Goal: Transaction & Acquisition: Subscribe to service/newsletter

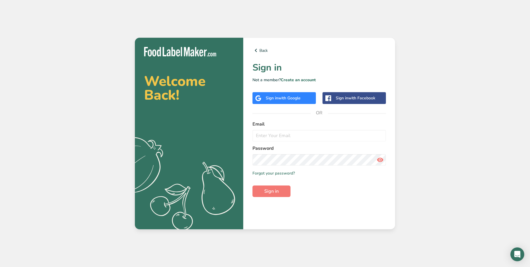
click at [304, 82] on link "Create an account" at bounding box center [298, 79] width 35 height 5
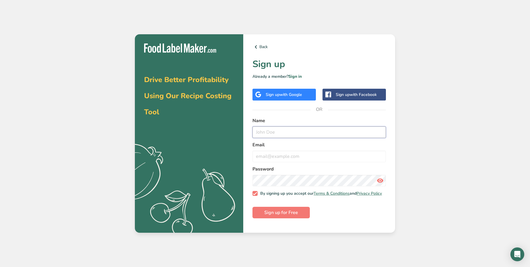
click at [288, 134] on input "text" at bounding box center [318, 132] width 133 height 12
type input "test"
click at [294, 160] on input "email" at bounding box center [318, 157] width 133 height 12
drag, startPoint x: 284, startPoint y: 158, endPoint x: 250, endPoint y: 159, distance: 34.0
click at [250, 159] on div "Back Sign up Already a member? Sign in Sign up with Google Sign up with Faceboo…" at bounding box center [319, 133] width 152 height 199
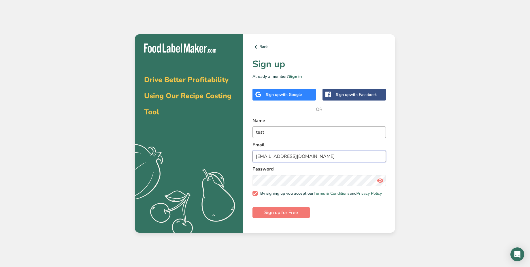
type input "[EMAIL_ADDRESS][DOMAIN_NAME]"
click at [289, 133] on input "test" at bounding box center [318, 132] width 133 height 12
type input "test tour"
click at [294, 213] on span "Sign up for Free" at bounding box center [281, 212] width 34 height 7
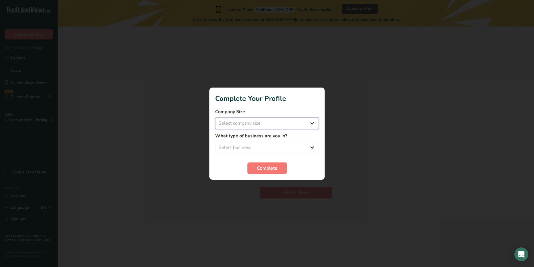
select select "1"
click at [215, 118] on select "Select company size Fewer than 10 Employees 10 to 50 Employees 51 to 500 Employ…" at bounding box center [267, 124] width 104 height 12
select select "1"
click at [215, 142] on select "Select business Packaged Food Manufacturer Restaurant & Cafe Bakery Meal Plans …" at bounding box center [267, 148] width 104 height 12
click at [267, 167] on span "Complete" at bounding box center [267, 168] width 20 height 7
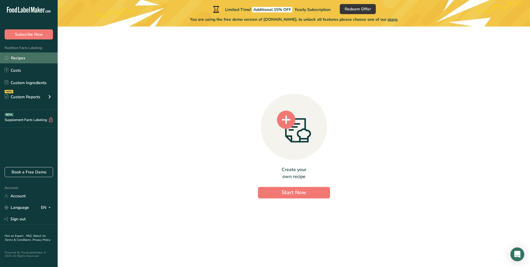
click at [23, 60] on link "Recipes" at bounding box center [29, 57] width 58 height 11
click at [511, 252] on body ".a-20{fill:#fff;} Subscribe Now Nutrition Facts Labeling Recipes Costs Custom I…" at bounding box center [265, 133] width 530 height 267
click at [514, 258] on div "Open Intercom Messenger" at bounding box center [517, 254] width 15 height 15
click at [29, 35] on span "Subscribe Now" at bounding box center [29, 34] width 28 height 6
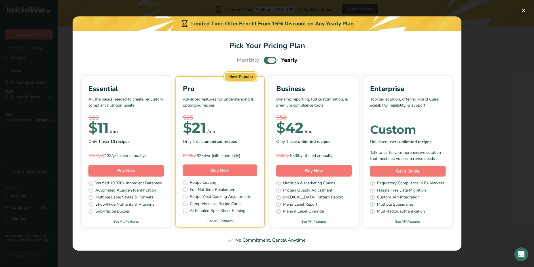
click at [272, 62] on span "Pick Your Pricing Plan Modal" at bounding box center [270, 60] width 13 height 7
click at [268, 62] on input "Pick Your Pricing Plan Modal" at bounding box center [266, 60] width 4 height 4
checkbox input "false"
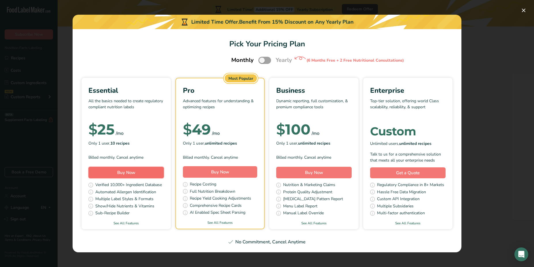
click at [139, 173] on button "Buy Now" at bounding box center [125, 173] width 75 height 12
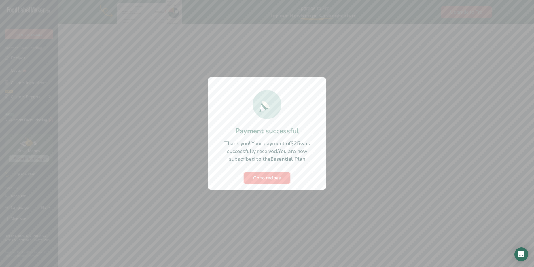
click at [270, 181] on span "Go to recipes" at bounding box center [267, 178] width 28 height 7
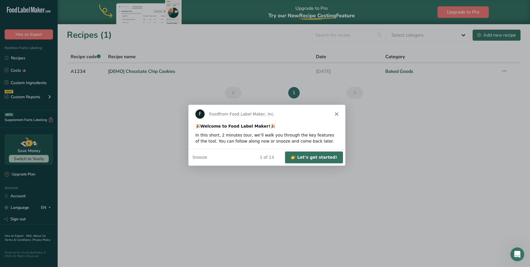
click at [256, 131] on div "🎉 Welcome to Food Label Maker! 🎉 In this short, 2 minutes tour, we’ll walk you …" at bounding box center [266, 136] width 157 height 26
click at [313, 142] on div "In this short, 2 minutes tour, we’ll walk you through the key features of the t…" at bounding box center [266, 138] width 143 height 12
click at [315, 156] on button "👉 Let’s get started!" at bounding box center [313, 157] width 58 height 12
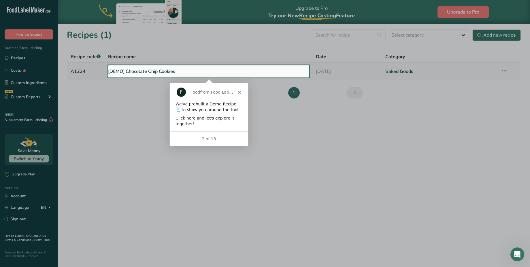
click at [167, 73] on link "[DEMO] Chocolate Chip Cookies" at bounding box center [208, 71] width 201 height 12
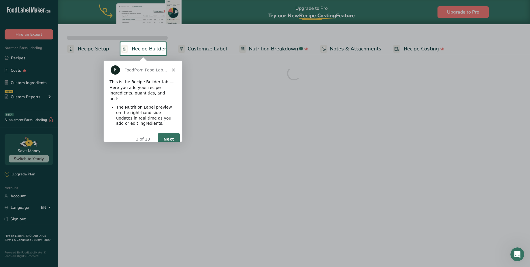
scroll to position [0, 0]
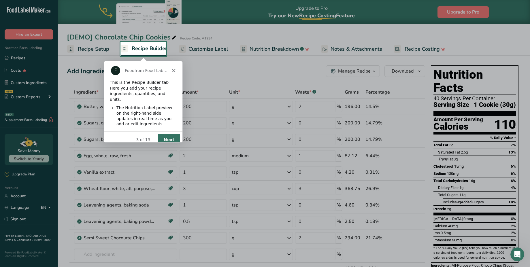
click at [168, 135] on button "Next" at bounding box center [169, 140] width 22 height 12
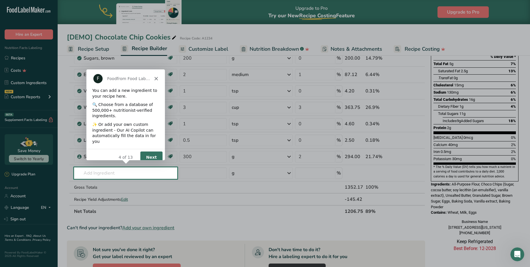
scroll to position [85, 0]
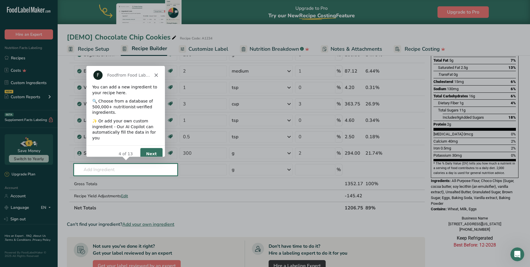
click at [127, 171] on div "Product tour overlay" at bounding box center [265, 133] width 530 height 267
click at [151, 150] on button "Next" at bounding box center [151, 154] width 22 height 12
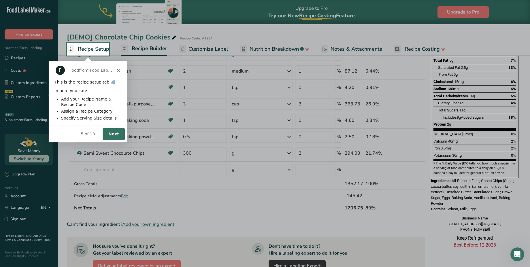
scroll to position [0, 0]
click at [95, 48] on div "Product tour overlay" at bounding box center [265, 133] width 530 height 267
click at [115, 137] on button "Next" at bounding box center [113, 134] width 22 height 12
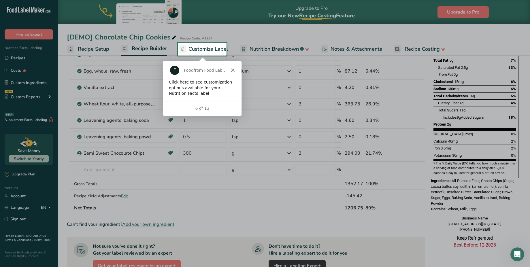
click at [205, 50] on span "Customize Label" at bounding box center [208, 49] width 40 height 8
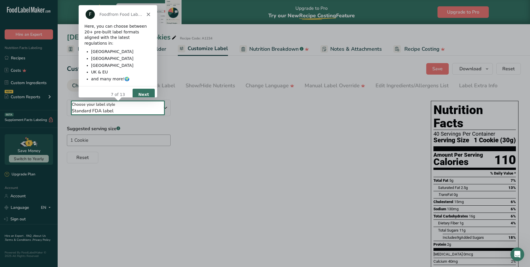
click at [144, 88] on button "Next" at bounding box center [143, 94] width 22 height 12
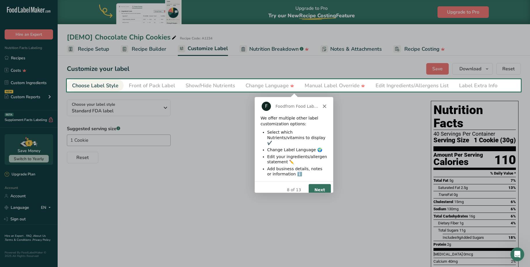
click at [294, 88] on div "Product tour overlay" at bounding box center [265, 133] width 530 height 267
click at [268, 84] on div "Product tour overlay" at bounding box center [265, 133] width 530 height 267
click at [221, 129] on div "Product tour overlay" at bounding box center [265, 133] width 530 height 267
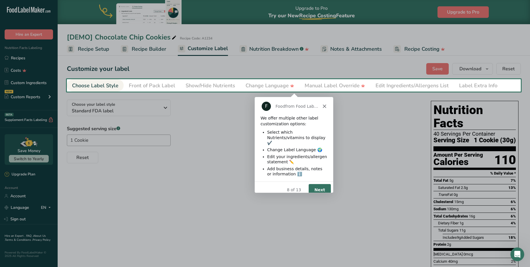
click at [221, 129] on div "Product tour overlay" at bounding box center [265, 133] width 530 height 267
click at [318, 184] on button "Next" at bounding box center [319, 190] width 22 height 12
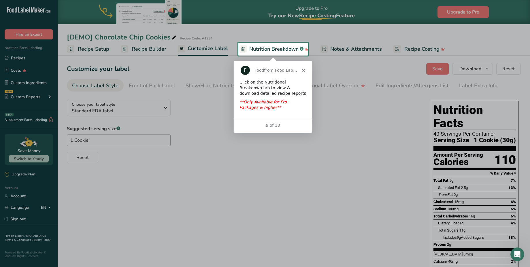
click at [271, 48] on span "Nutrition Breakdown" at bounding box center [273, 49] width 49 height 8
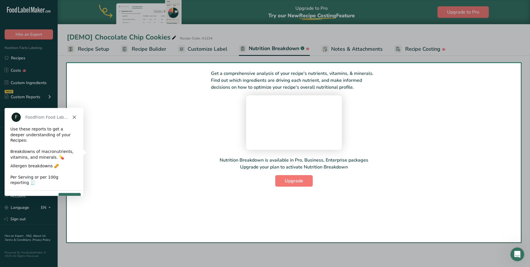
click at [65, 192] on button "Next" at bounding box center [69, 198] width 22 height 12
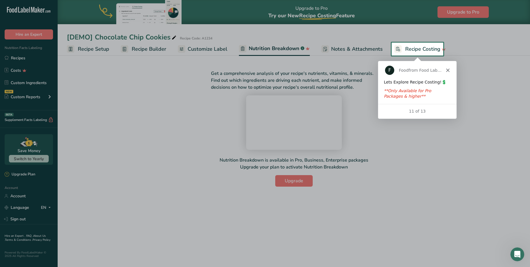
click at [415, 49] on span "Recipe Costing" at bounding box center [422, 49] width 35 height 8
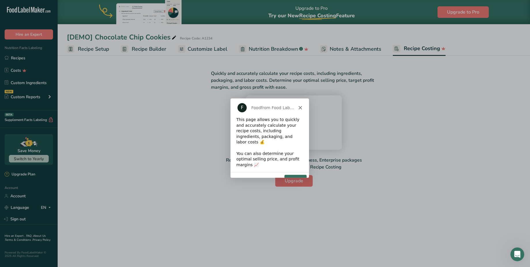
click at [291, 174] on button "Next" at bounding box center [295, 180] width 22 height 12
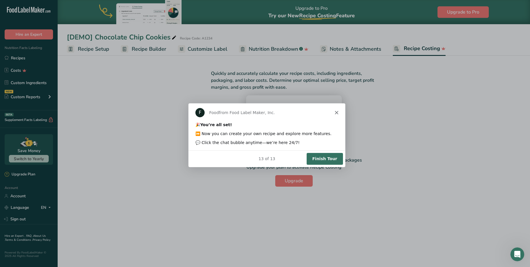
click at [328, 163] on button "Finish Tour" at bounding box center [324, 159] width 36 height 12
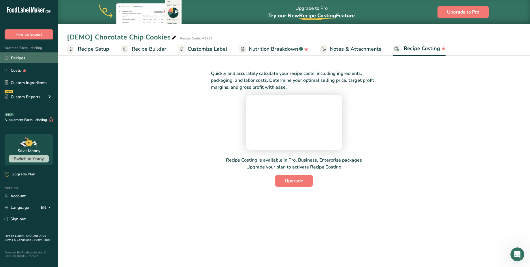
click at [37, 56] on link "Recipes" at bounding box center [29, 57] width 58 height 11
